Goal: Information Seeking & Learning: Learn about a topic

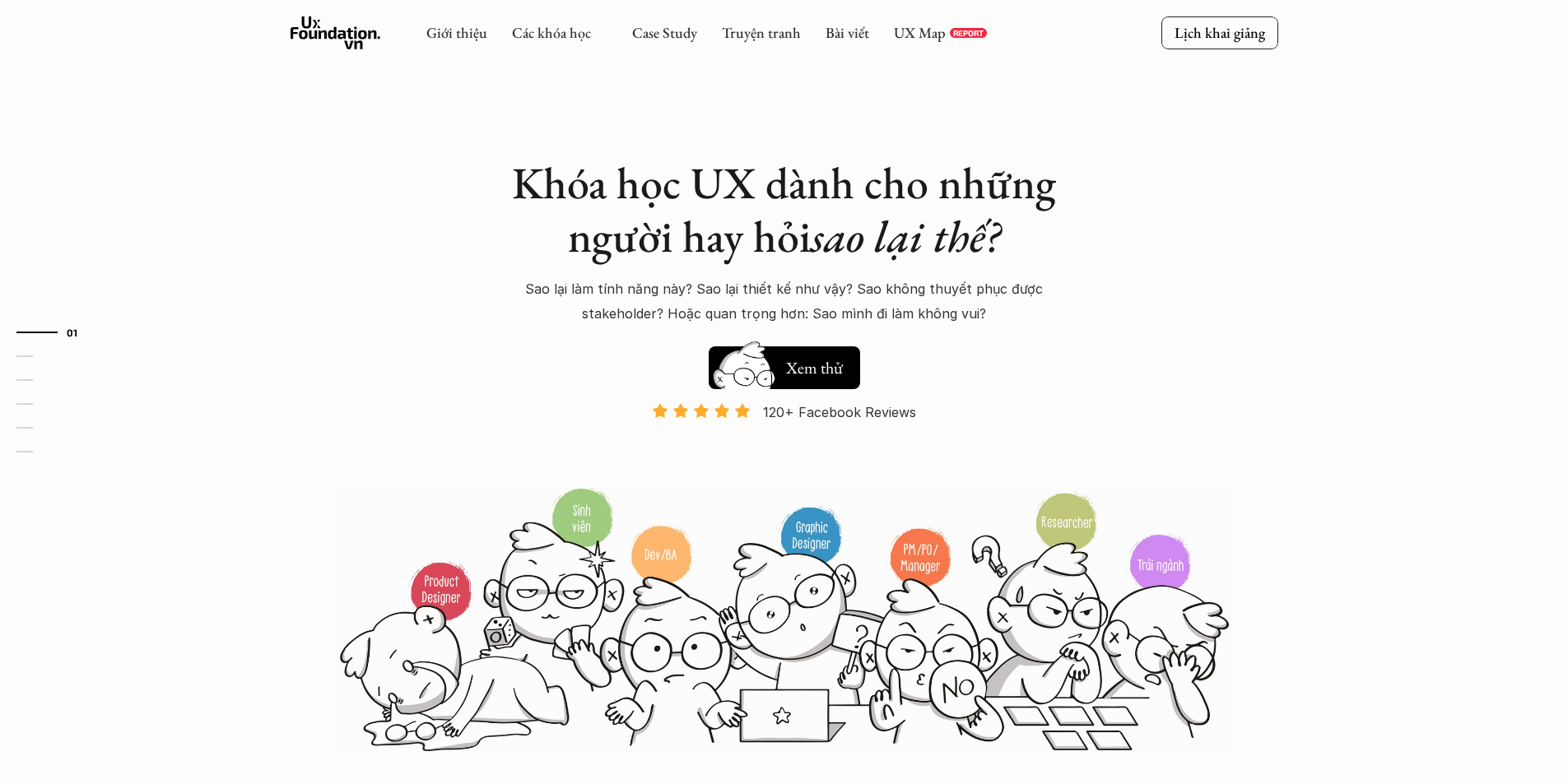
click at [906, 30] on link "UX Map" at bounding box center [919, 32] width 52 height 19
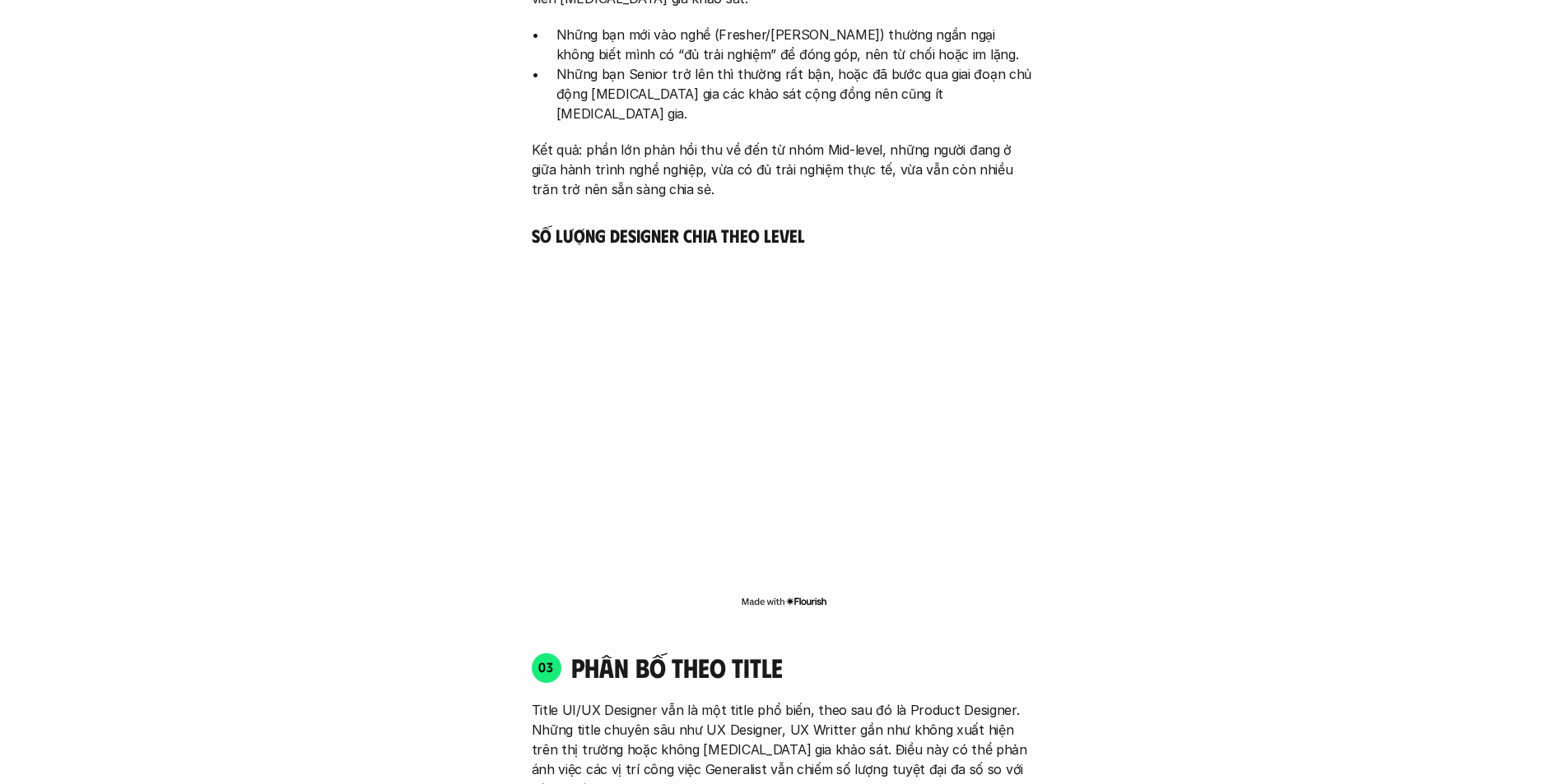
scroll to position [3045, 0]
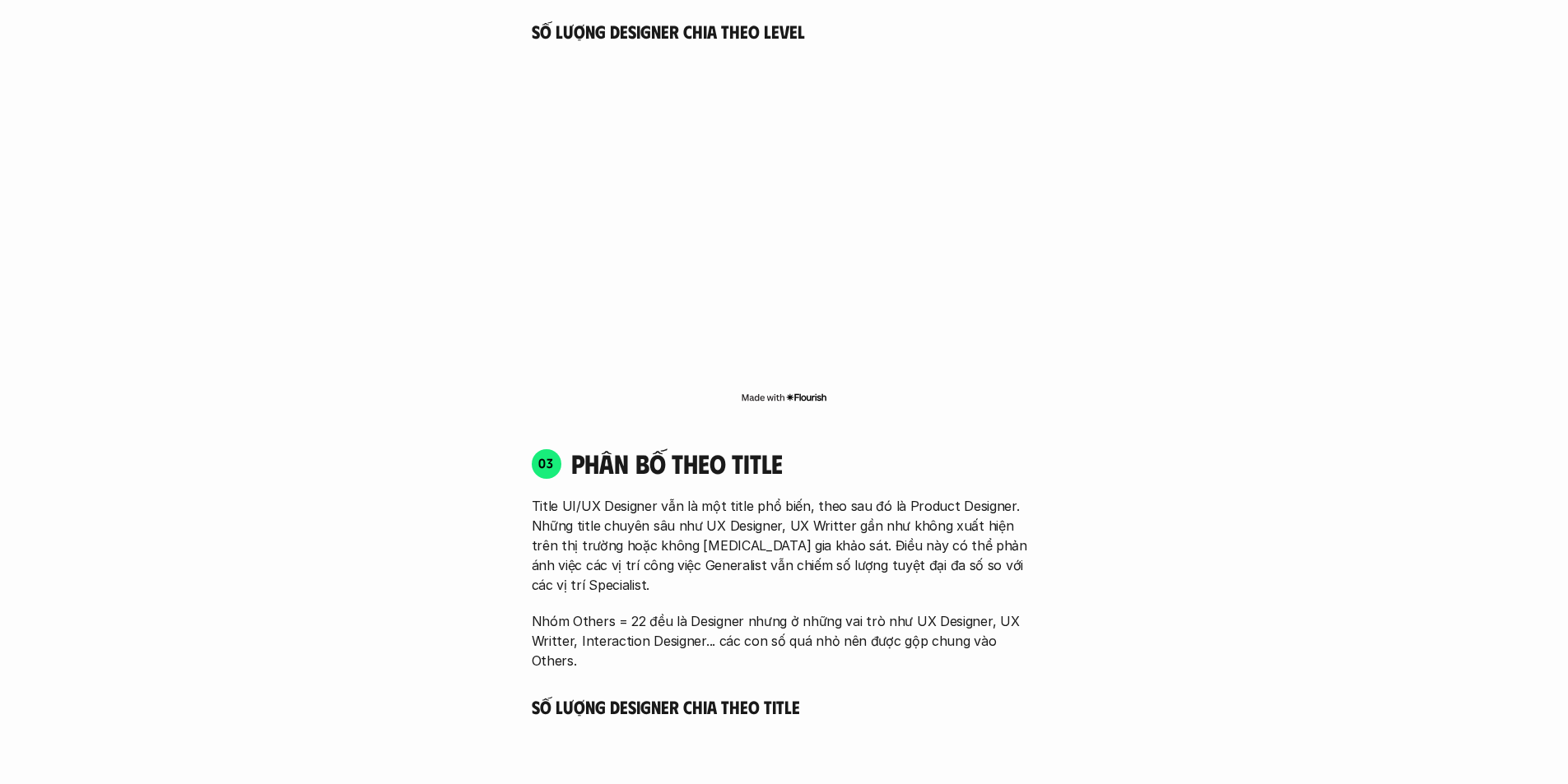
click at [806, 391] on img at bounding box center [784, 397] width 86 height 13
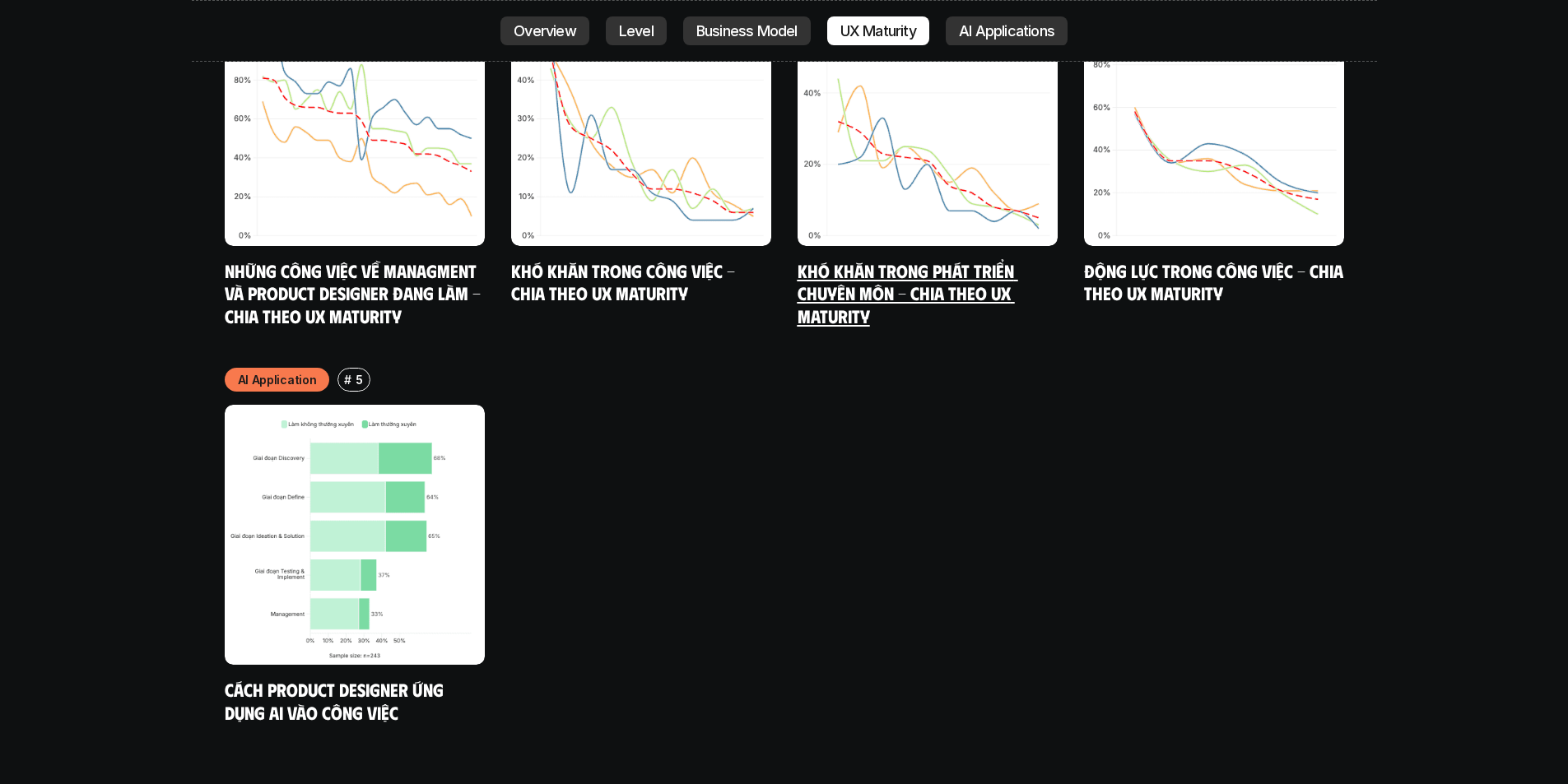
scroll to position [9875, 0]
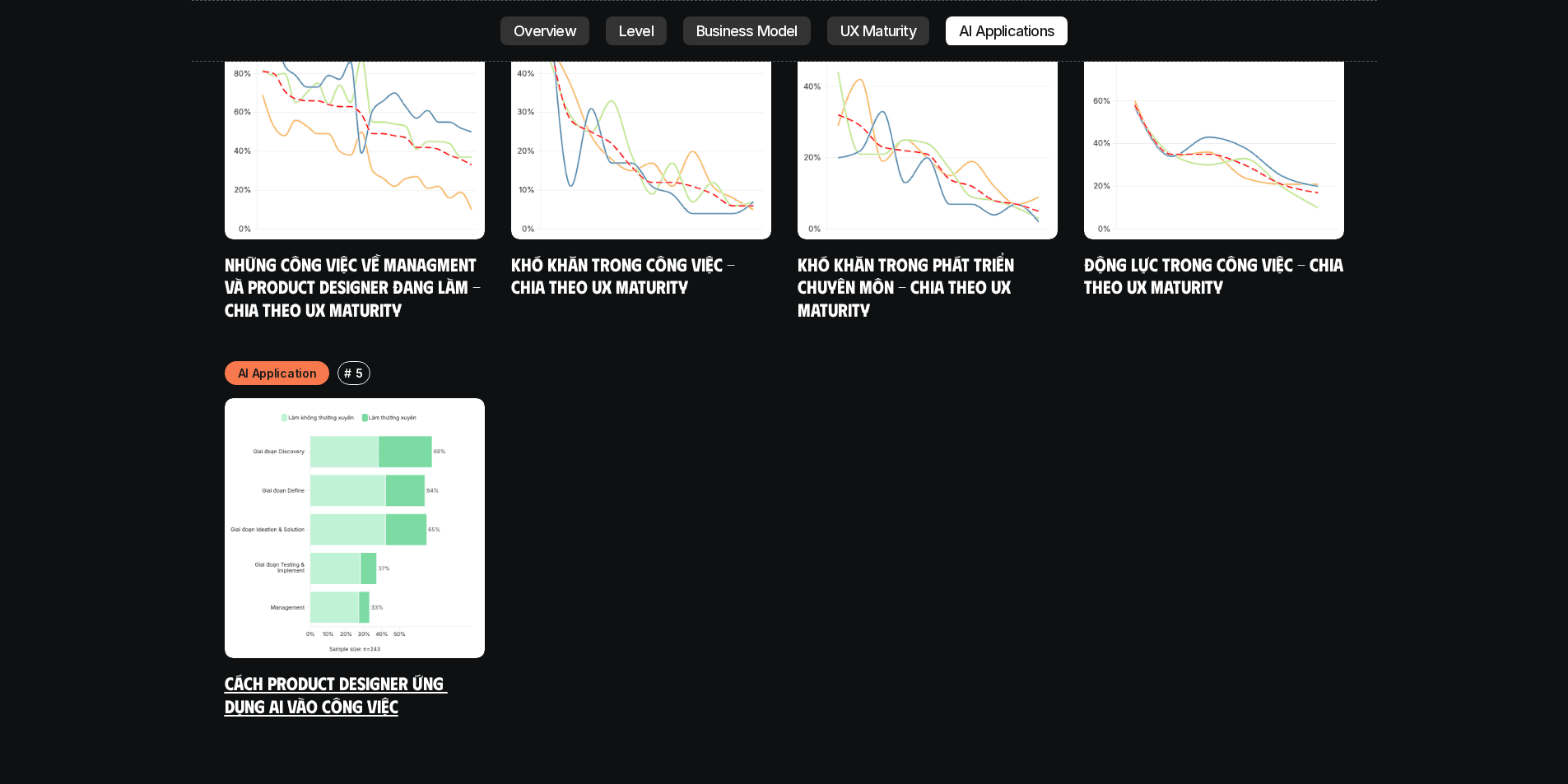
click at [298, 671] on link "Cách Product Designer ứng dụng AI vào công việc" at bounding box center [336, 694] width 223 height 46
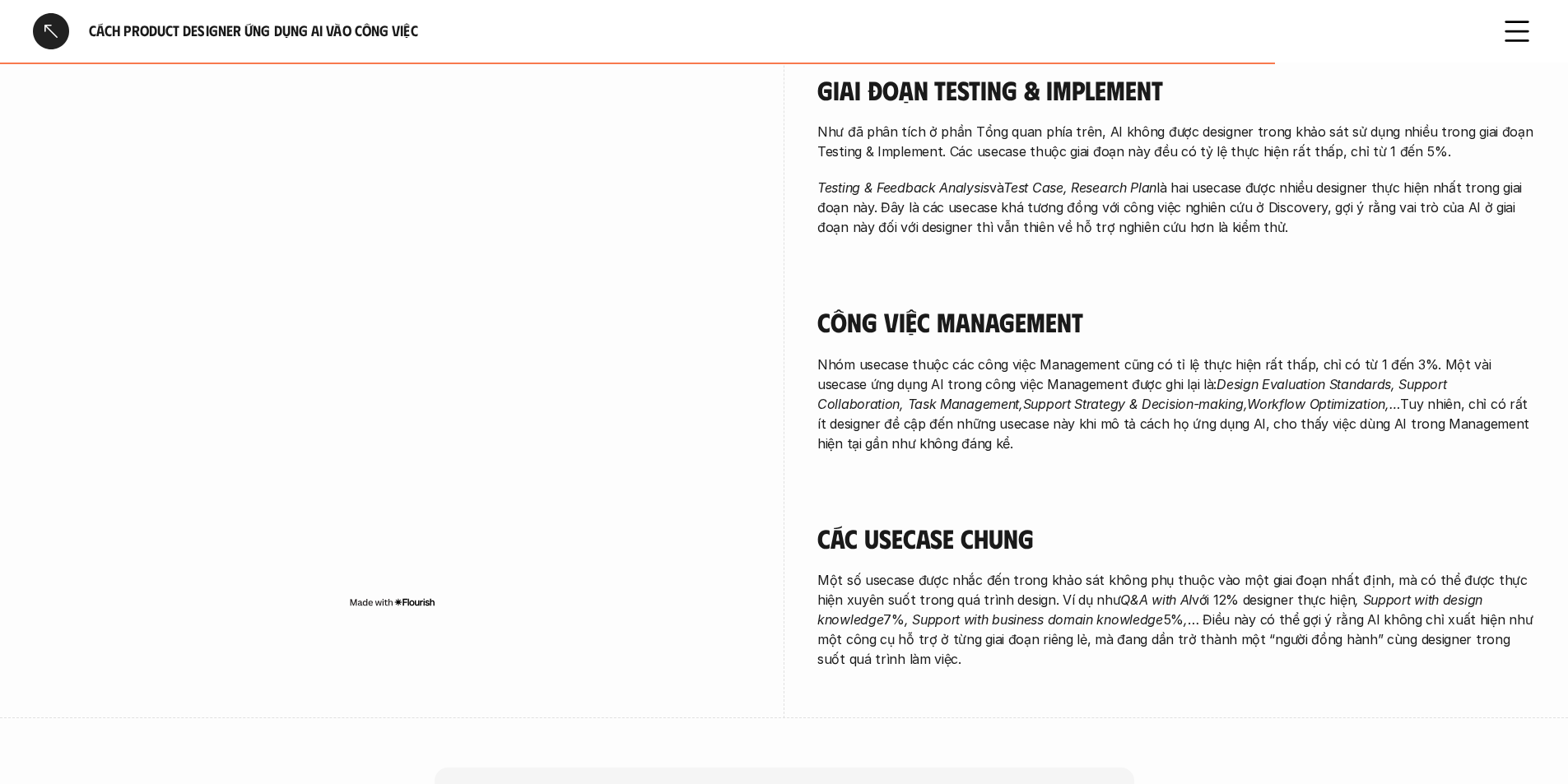
scroll to position [2826, 0]
